Goal: Task Accomplishment & Management: Use online tool/utility

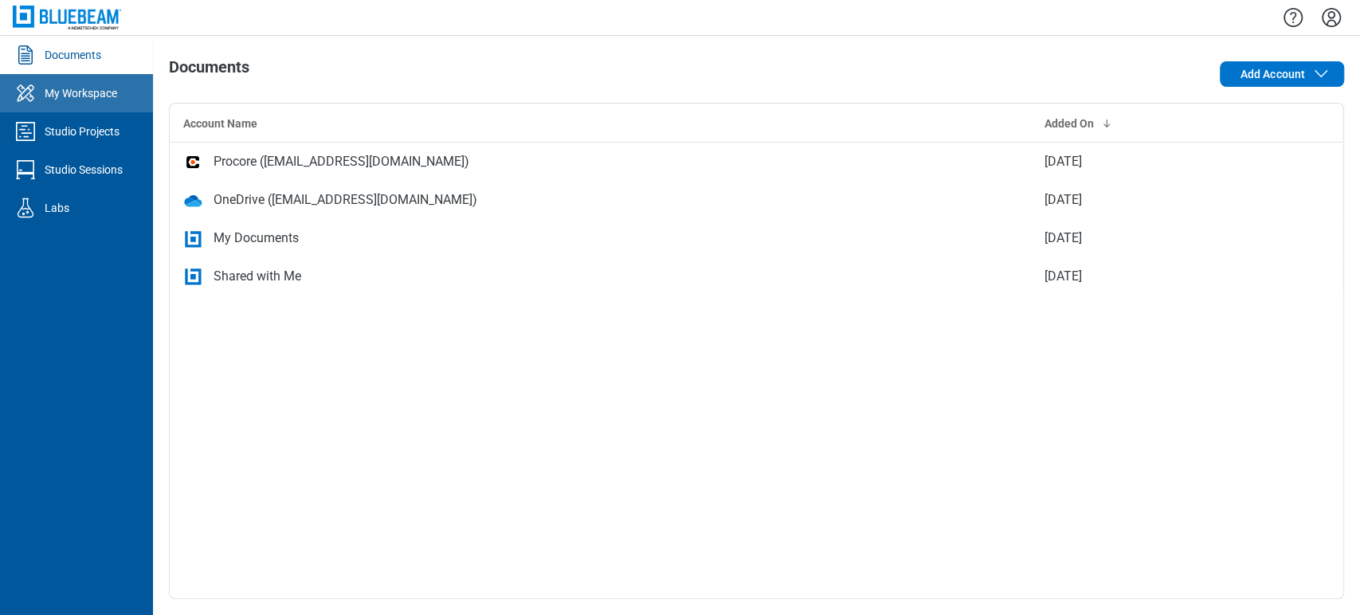
click at [21, 98] on icon "My Workspace" at bounding box center [26, 92] width 18 height 17
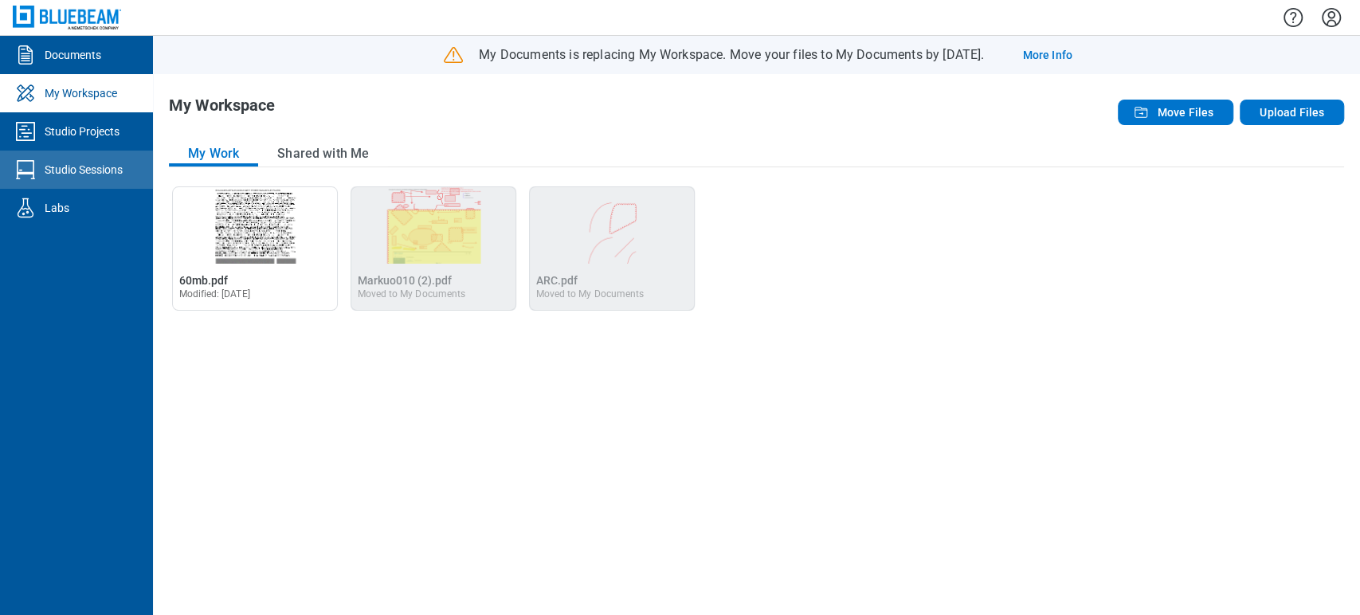
click at [69, 183] on link "Studio Sessions" at bounding box center [76, 170] width 153 height 38
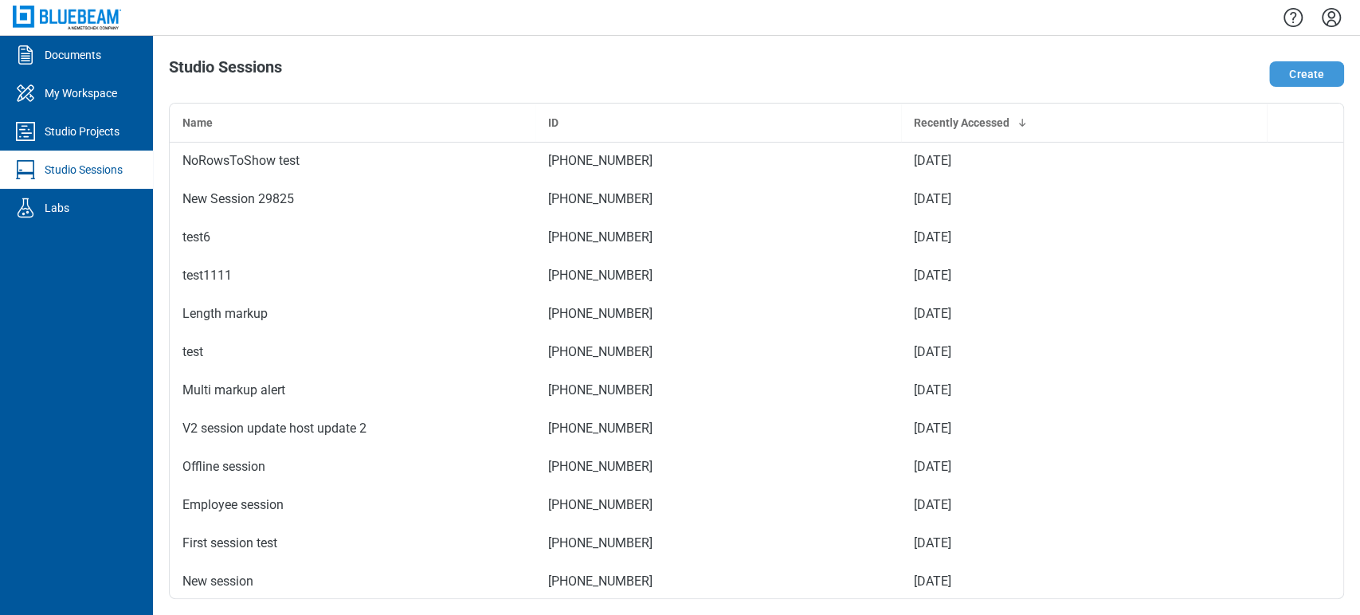
click at [1301, 72] on button "Create" at bounding box center [1306, 73] width 75 height 25
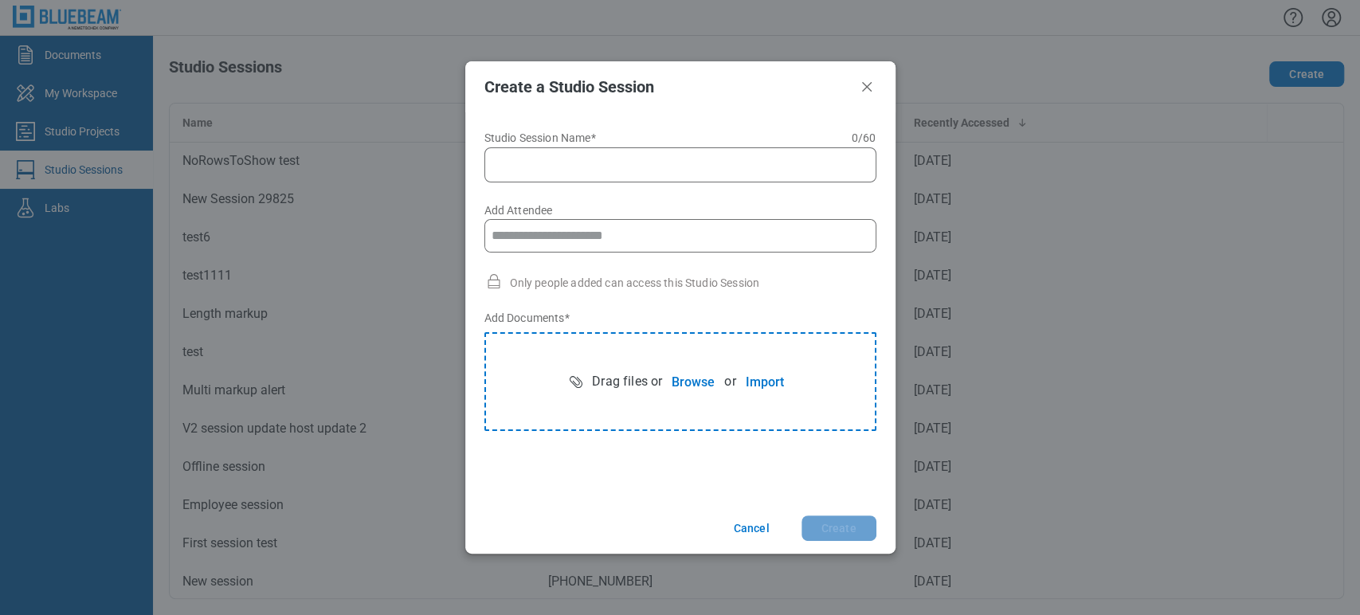
click at [554, 169] on input "Studio Session Name* 0 of 60 characters 0 / 60" at bounding box center [683, 164] width 371 height 19
click at [583, 231] on input "Add Attendee" at bounding box center [680, 236] width 390 height 32
type input "**********"
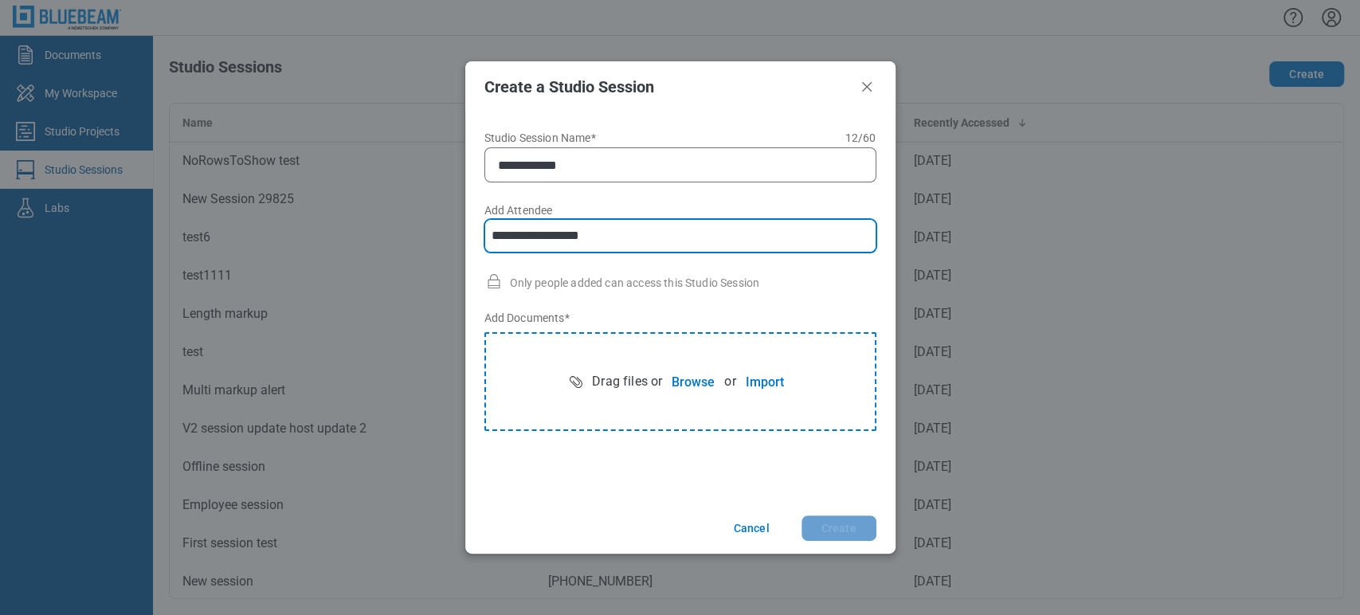
type input "**********"
click at [695, 376] on button "Browse" at bounding box center [693, 382] width 62 height 32
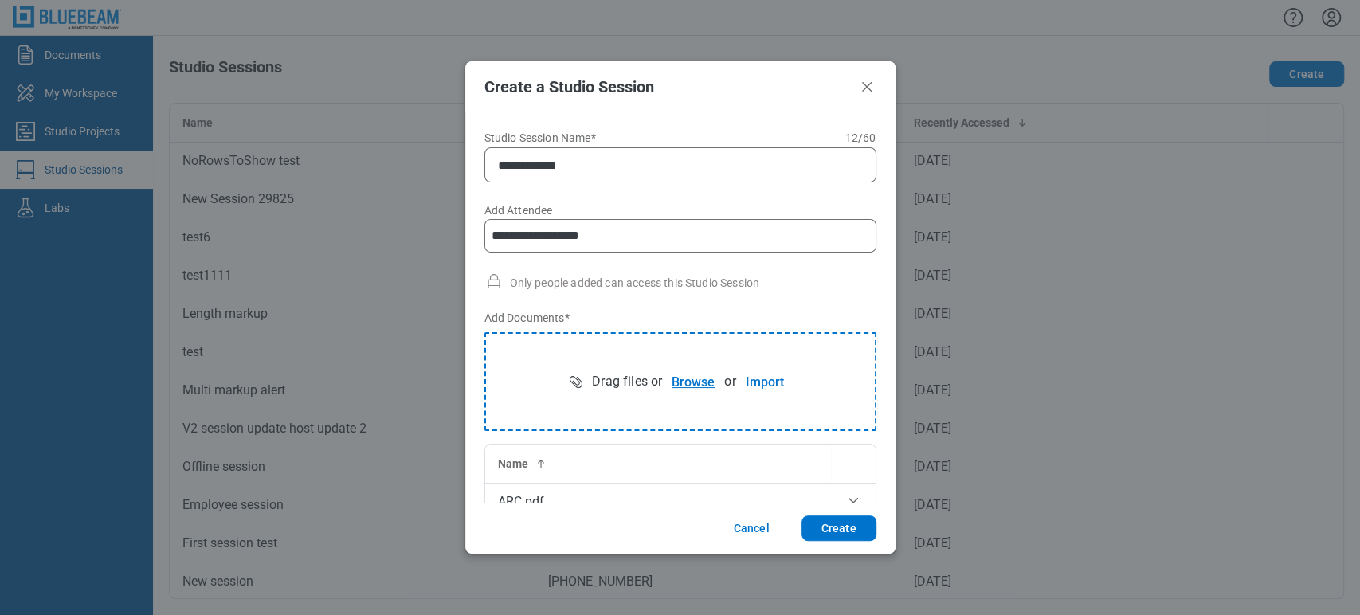
click at [671, 387] on button "Browse" at bounding box center [693, 382] width 62 height 32
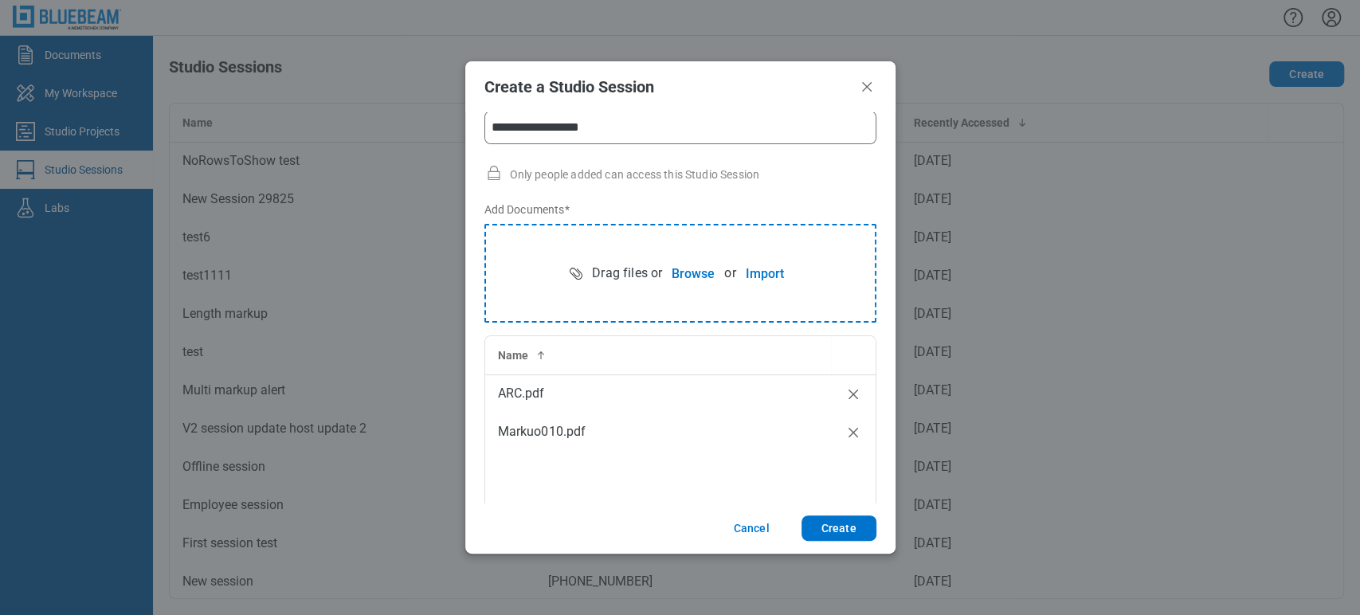
scroll to position [127, 0]
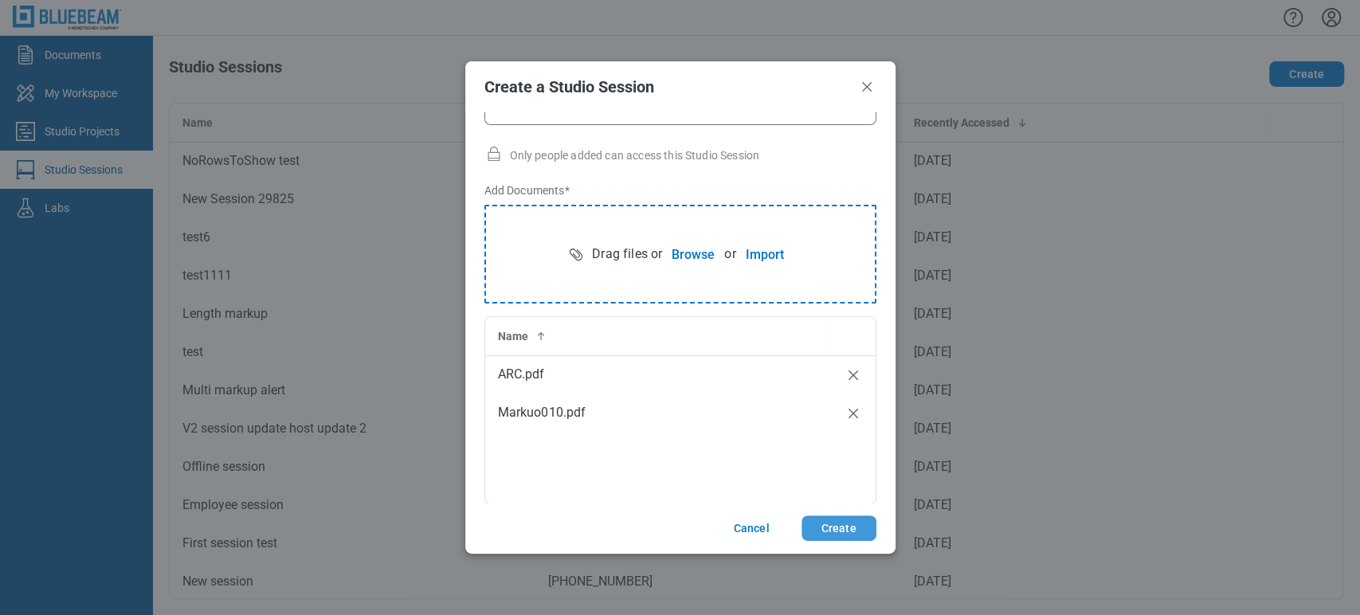
click at [852, 529] on button "Create" at bounding box center [838, 527] width 75 height 25
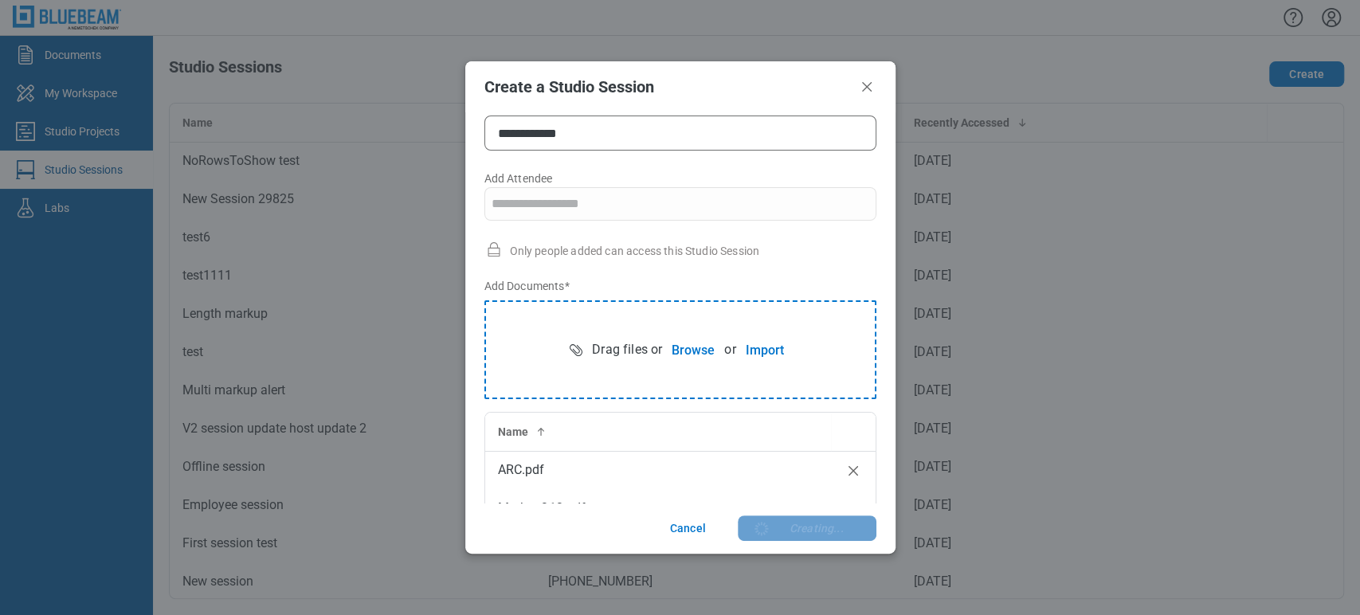
scroll to position [0, 0]
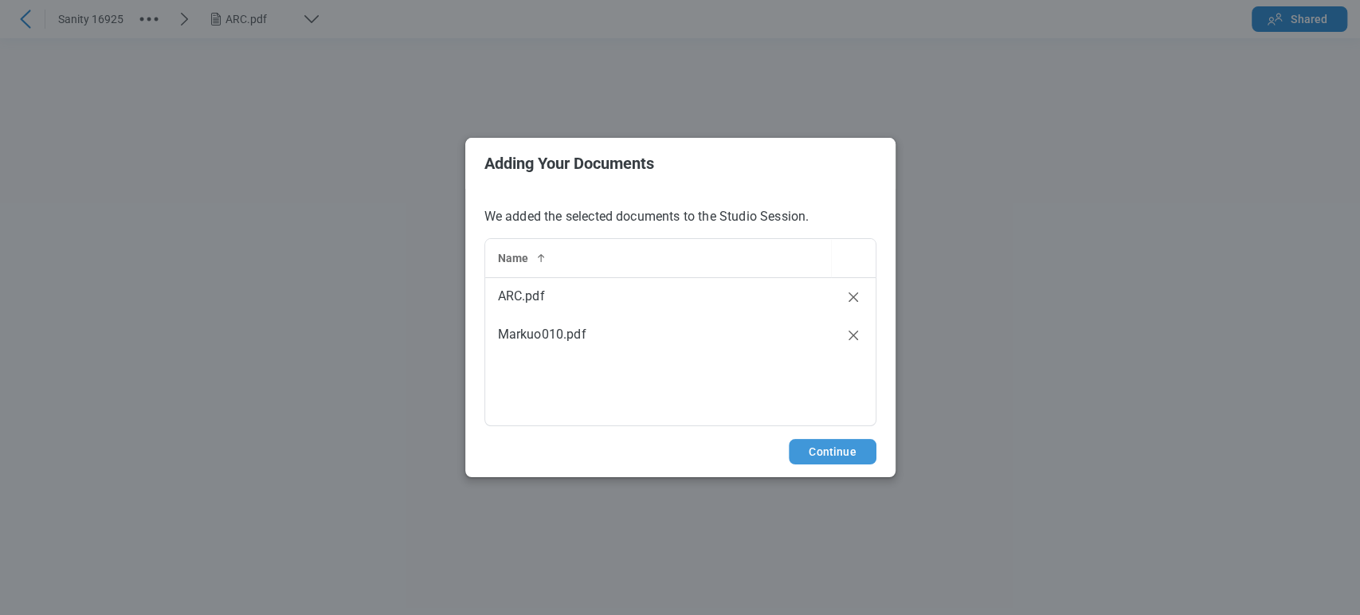
click at [826, 447] on button "Continue" at bounding box center [832, 451] width 87 height 25
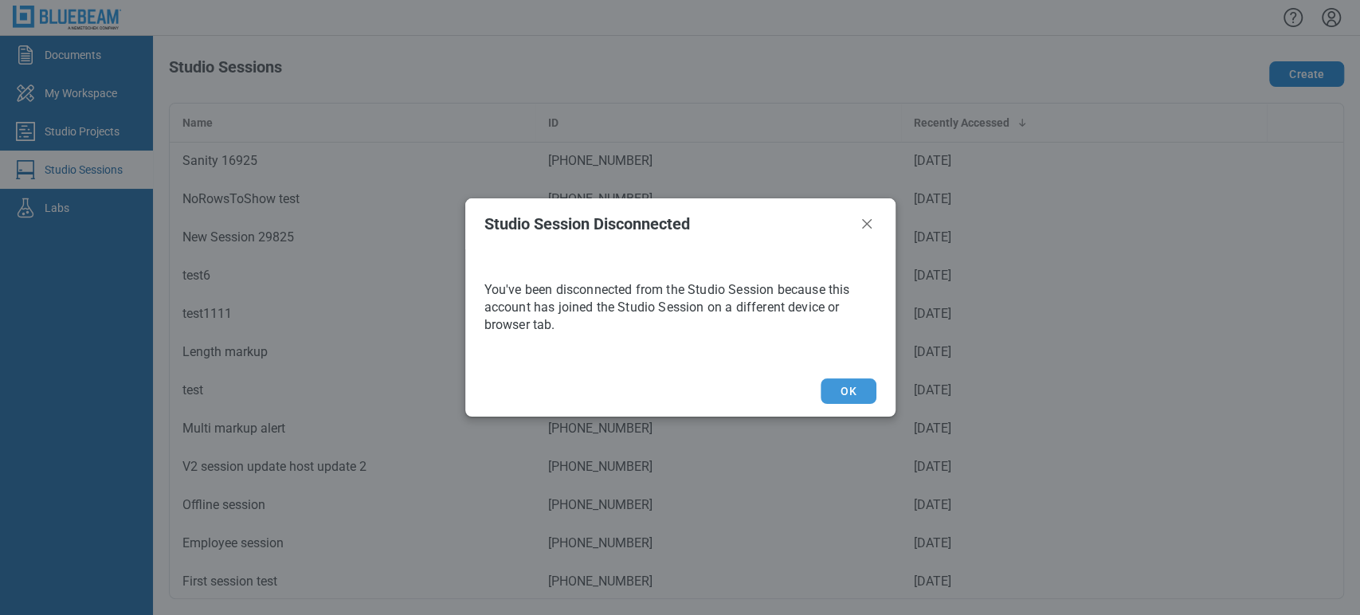
click at [847, 390] on button "OK" at bounding box center [847, 390] width 55 height 25
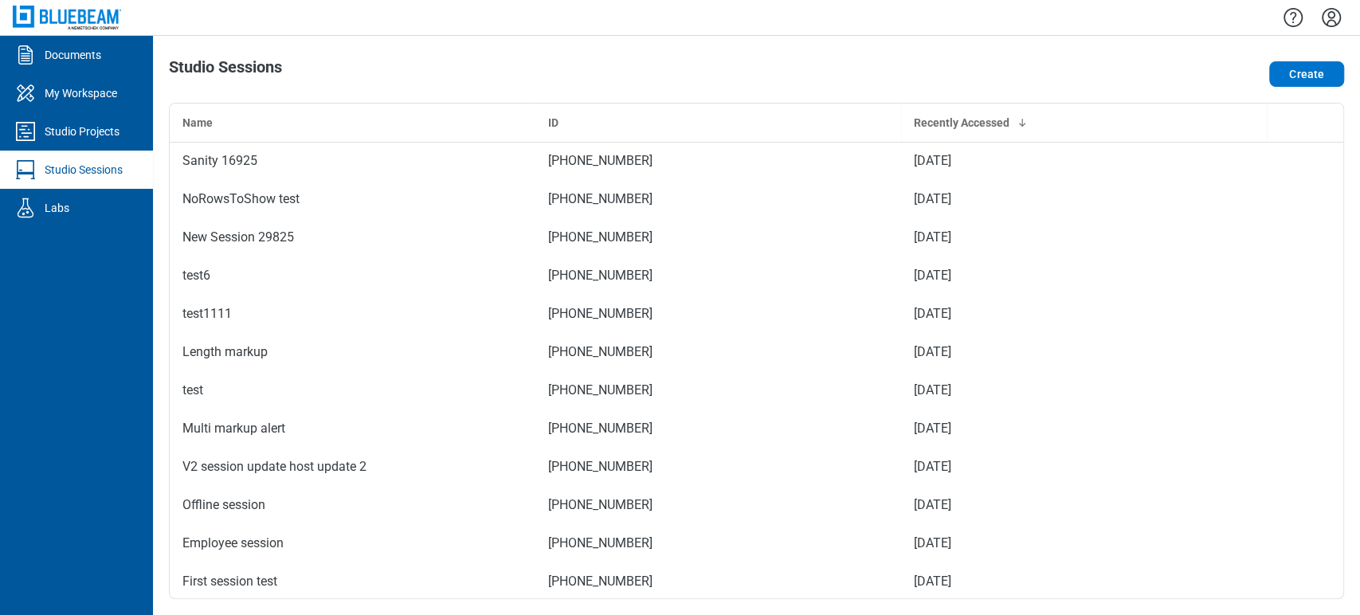
click at [1319, 37] on div "Studio Sessions Create Name ID Recently Accessed Sanity 16925 960-302-322 [DATE…" at bounding box center [756, 325] width 1207 height 579
click at [1329, 23] on icon "Settings" at bounding box center [1330, 17] width 25 height 25
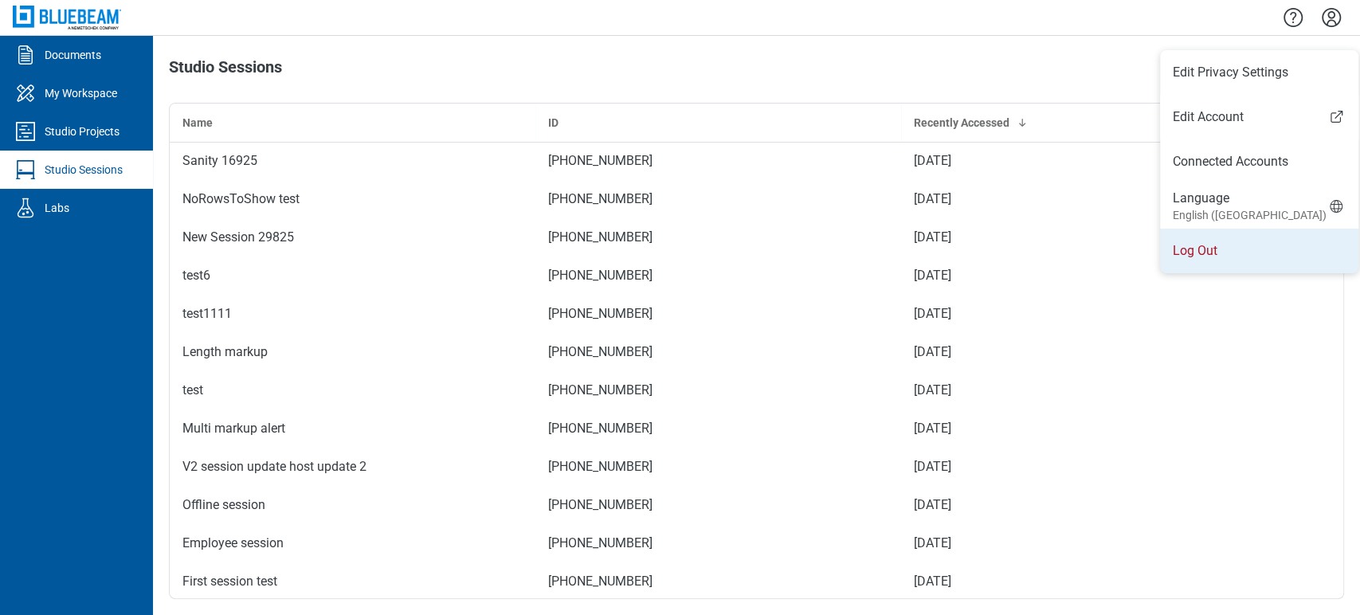
click at [1217, 236] on li "Log Out" at bounding box center [1259, 251] width 198 height 45
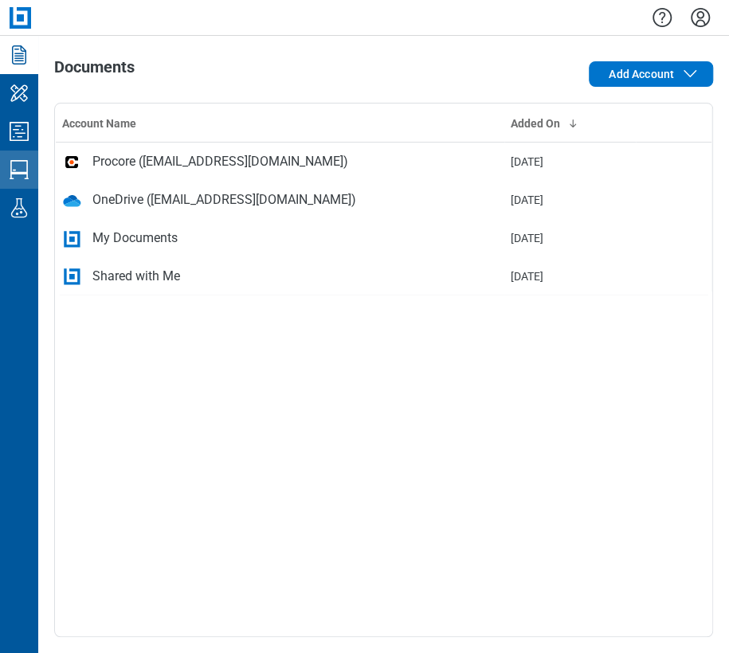
click at [25, 170] on icon "Studio Sessions" at bounding box center [18, 169] width 25 height 25
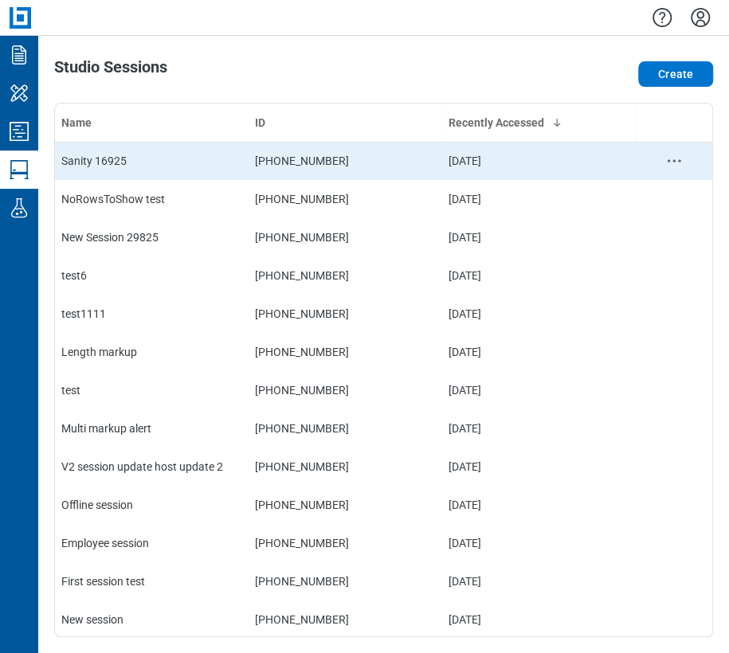
click at [151, 151] on td "Sanity 16925" at bounding box center [152, 161] width 194 height 38
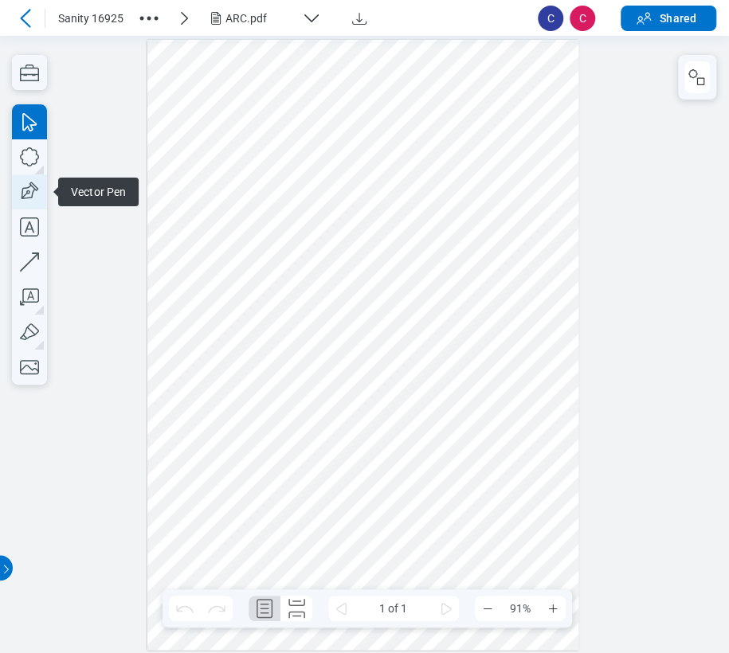
click at [37, 183] on icon "button" at bounding box center [29, 191] width 35 height 35
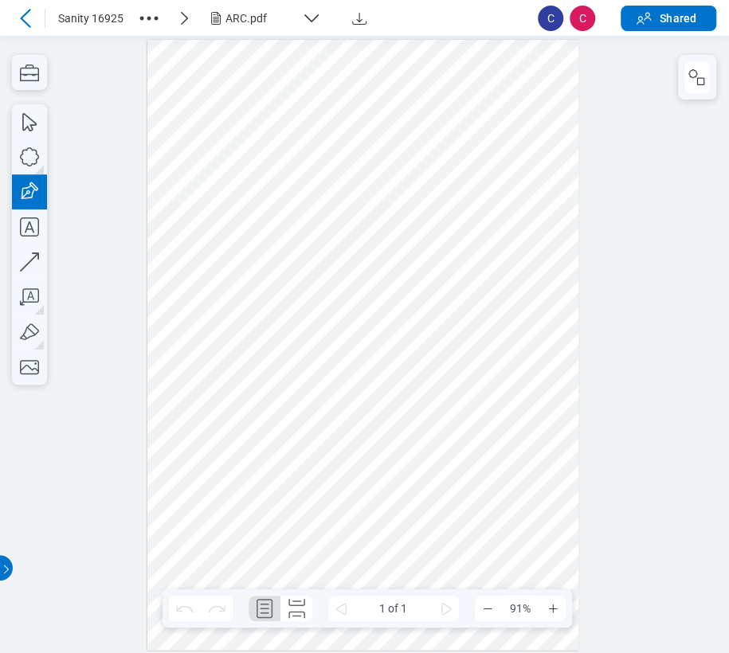
drag, startPoint x: 231, startPoint y: 67, endPoint x: 299, endPoint y: 141, distance: 100.3
click at [299, 141] on div at bounding box center [363, 345] width 432 height 611
click at [552, 479] on div at bounding box center [363, 345] width 432 height 611
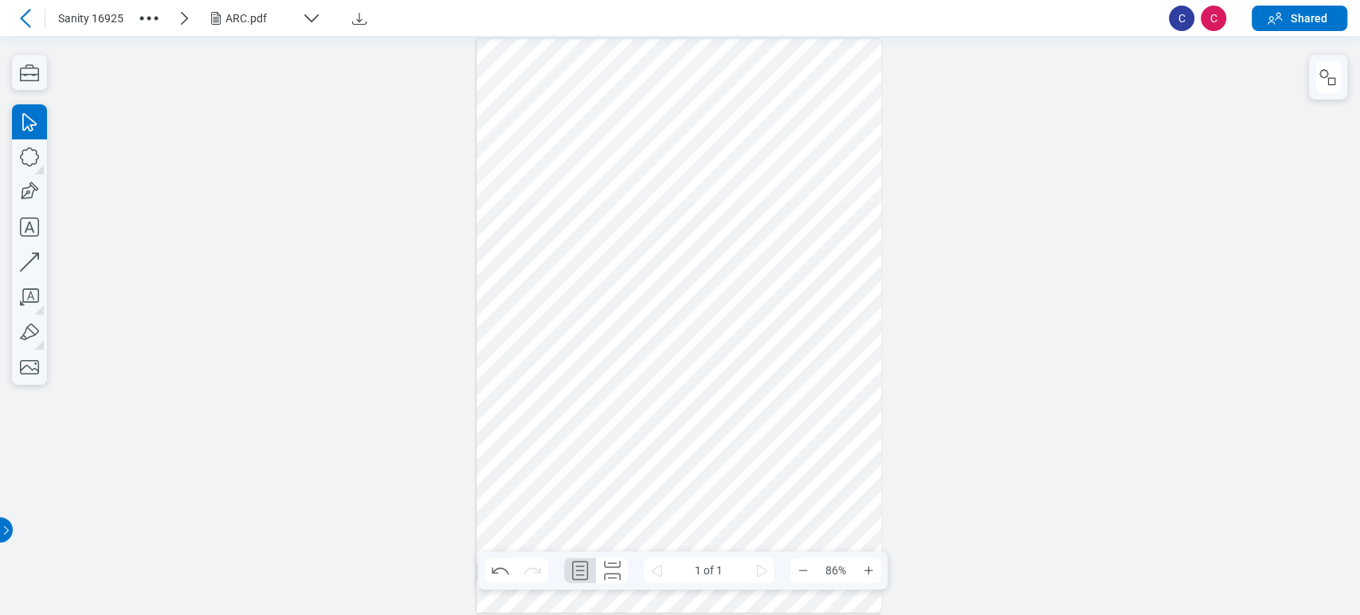
click at [25, 20] on icon at bounding box center [25, 18] width 19 height 19
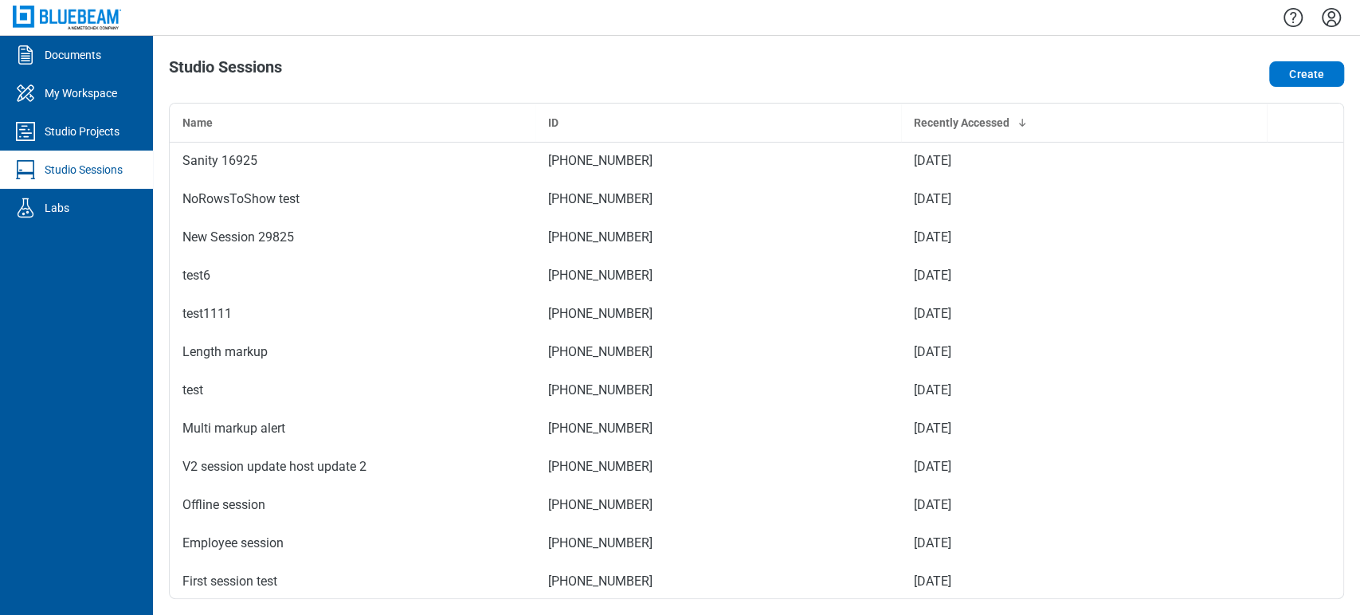
click at [728, 23] on icon "Settings" at bounding box center [1330, 17] width 19 height 19
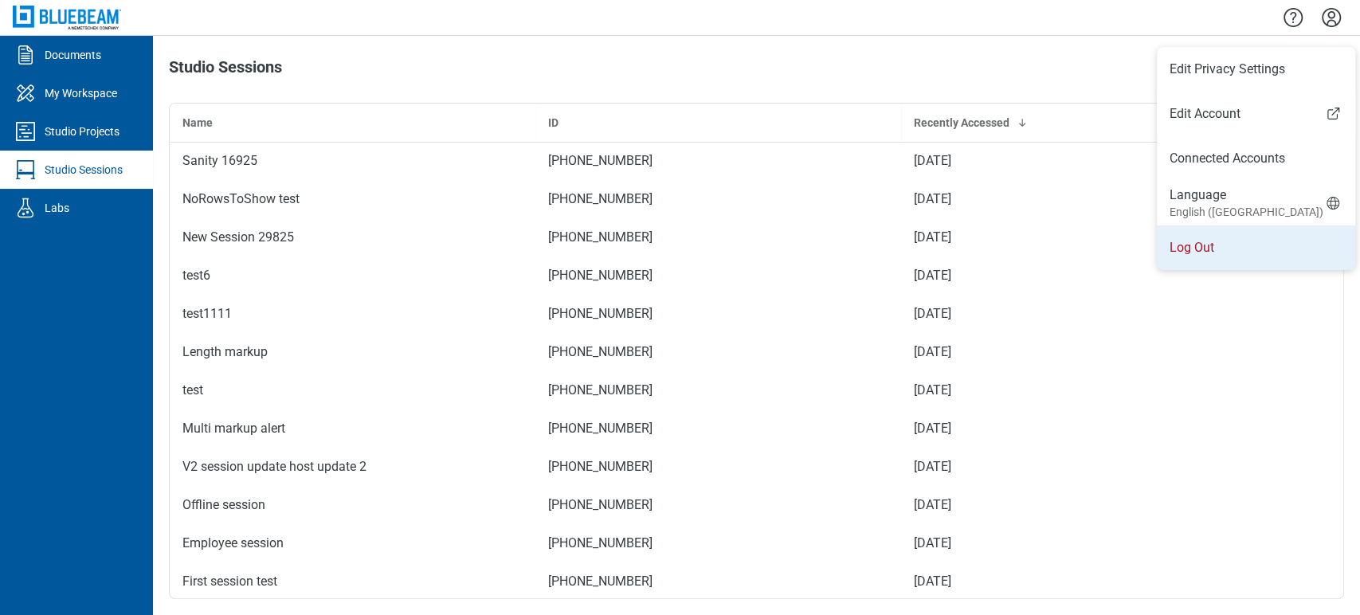
click at [728, 253] on li "Log Out" at bounding box center [1255, 247] width 198 height 45
